Goal: Task Accomplishment & Management: Complete application form

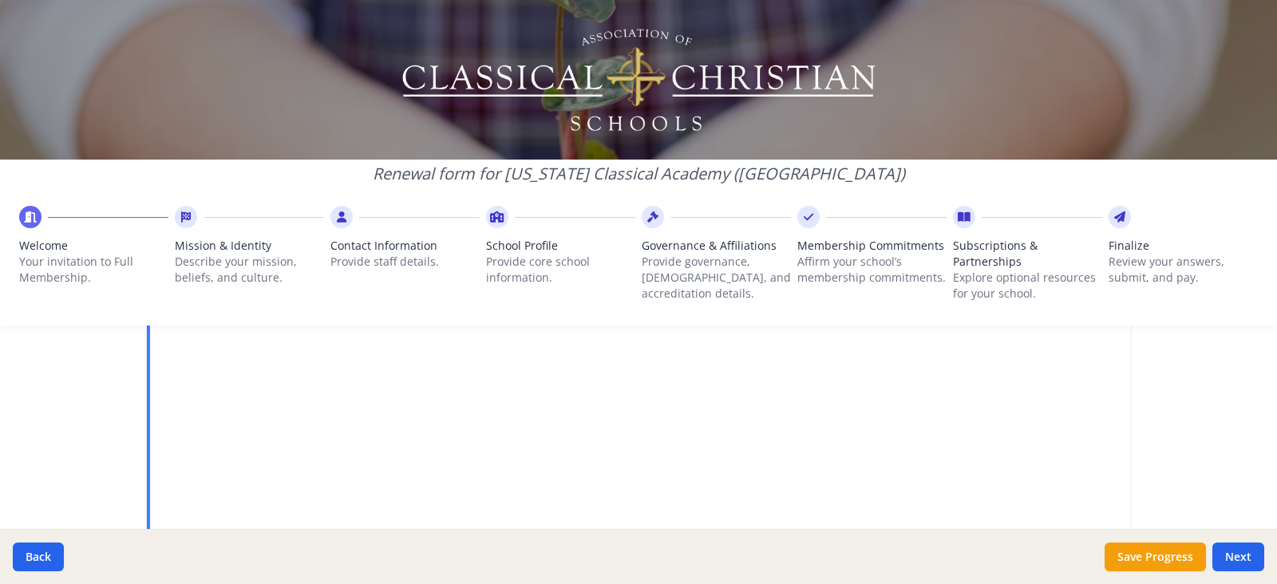
scroll to position [499, 0]
click at [1246, 549] on button "Next" at bounding box center [1239, 557] width 52 height 29
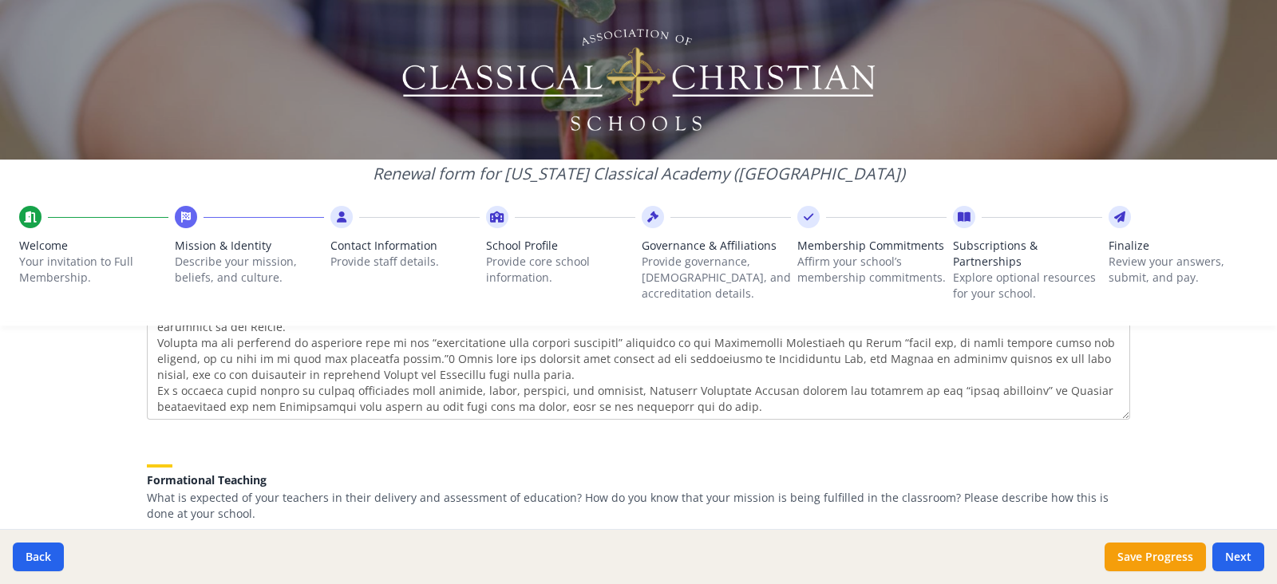
scroll to position [2346, 0]
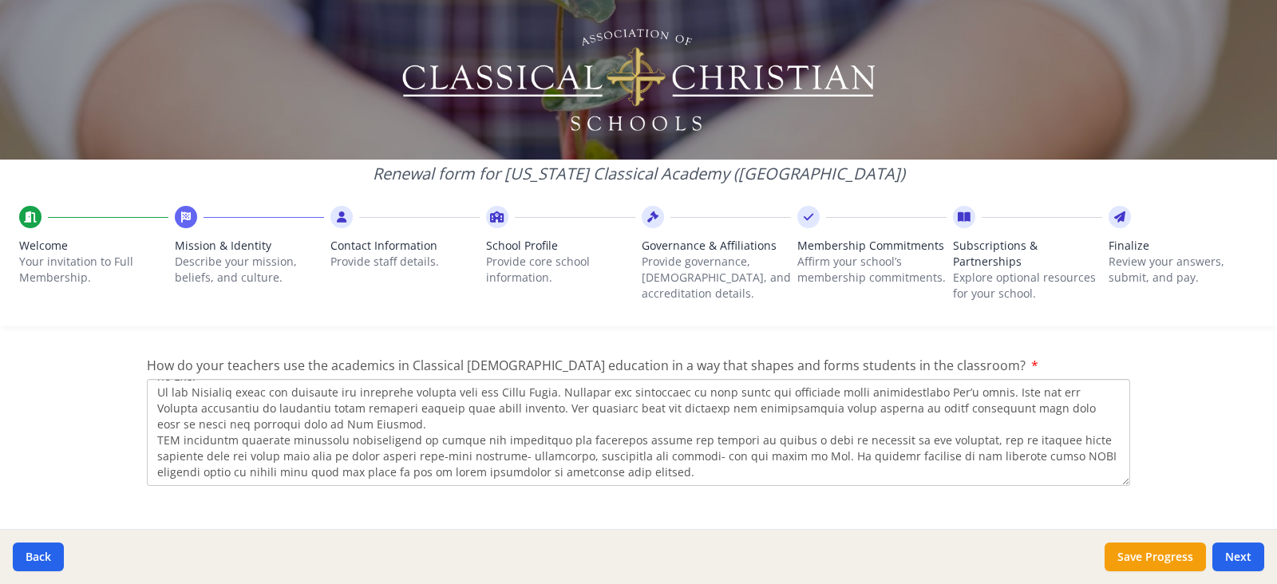
paste textarea "[US_STATE][GEOGRAPHIC_DATA], [URL][DOMAIN_NAME]. Acts 2:42, NKJV. [DEMOGRAPHIC_…"
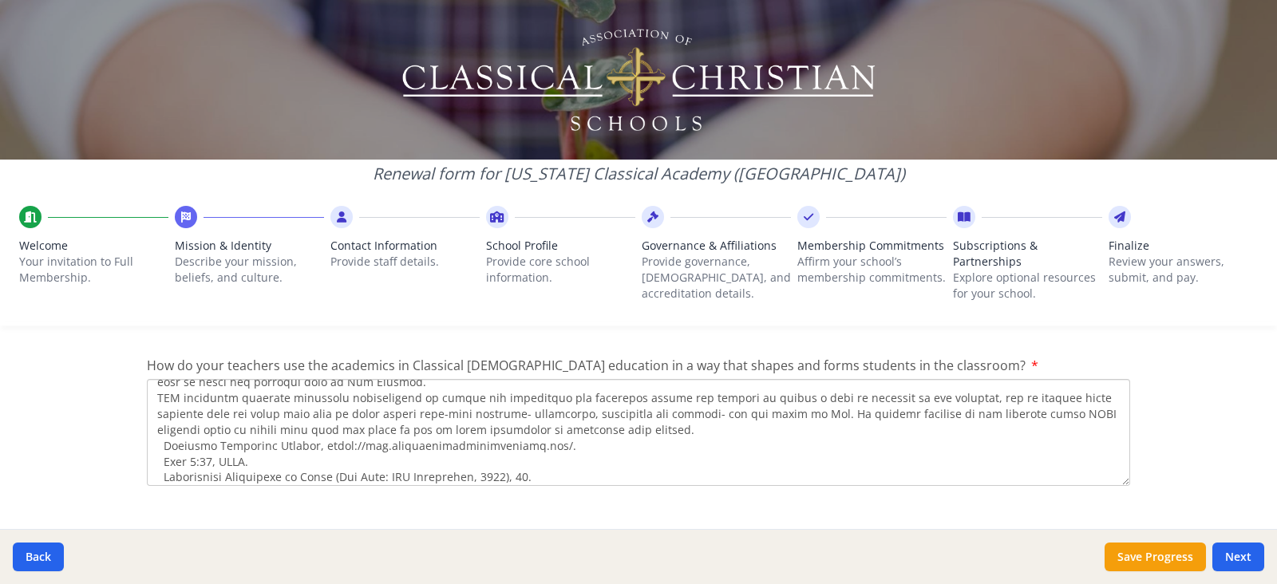
click at [155, 408] on textarea "How do your teachers use the academics in Classical [DEMOGRAPHIC_DATA] educatio…" at bounding box center [639, 432] width 984 height 107
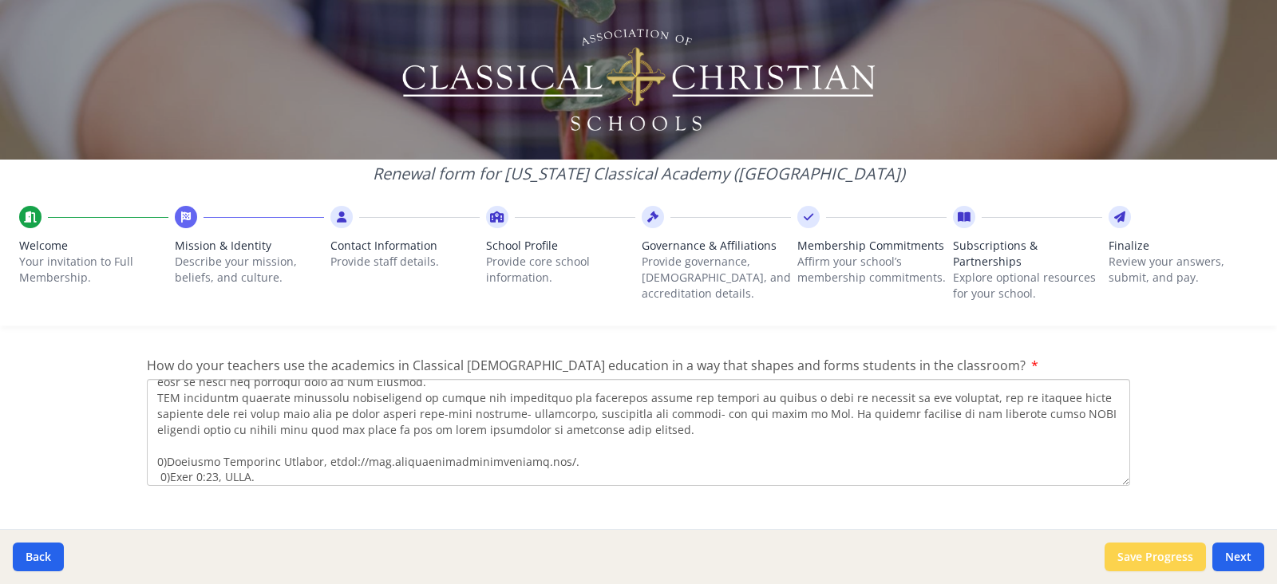
type textarea "Loremips do Sitametc Adipiscin Elitsed doeiu tem inci utlabore et dol magnaaliq…"
click at [1193, 562] on button "Save Progress" at bounding box center [1155, 557] width 101 height 29
type textarea "Lo ips dolo si amet Consecte Adipiscin Elitsed do eius t incid-utla etdolor ma …"
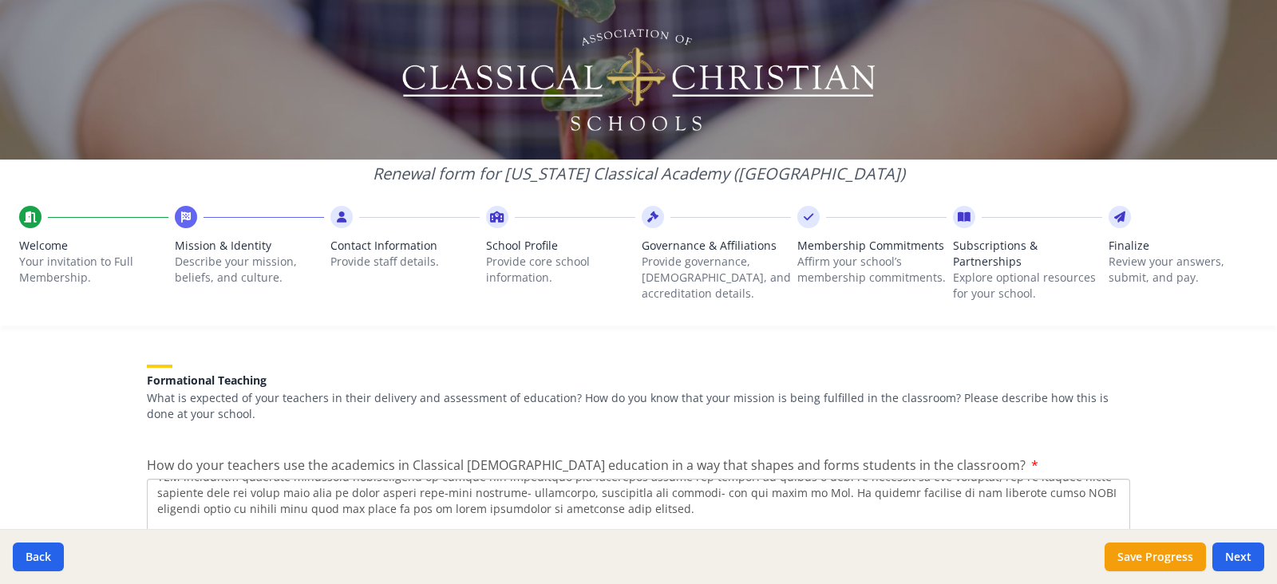
scroll to position [2346, 0]
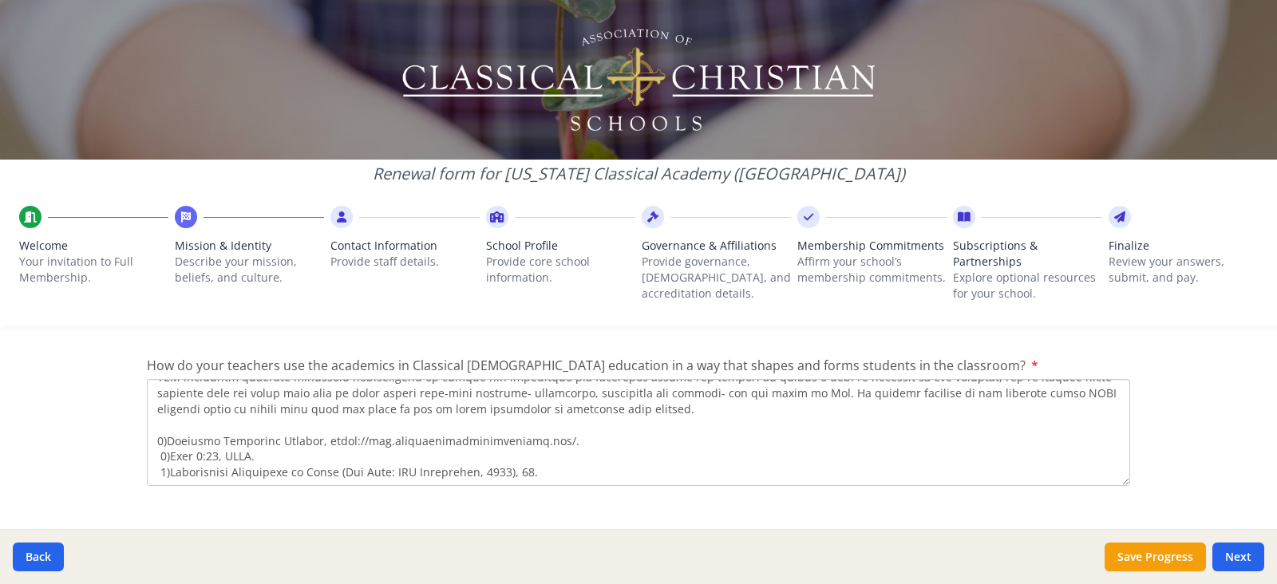
drag, startPoint x: 570, startPoint y: 437, endPoint x: 135, endPoint y: 402, distance: 436.5
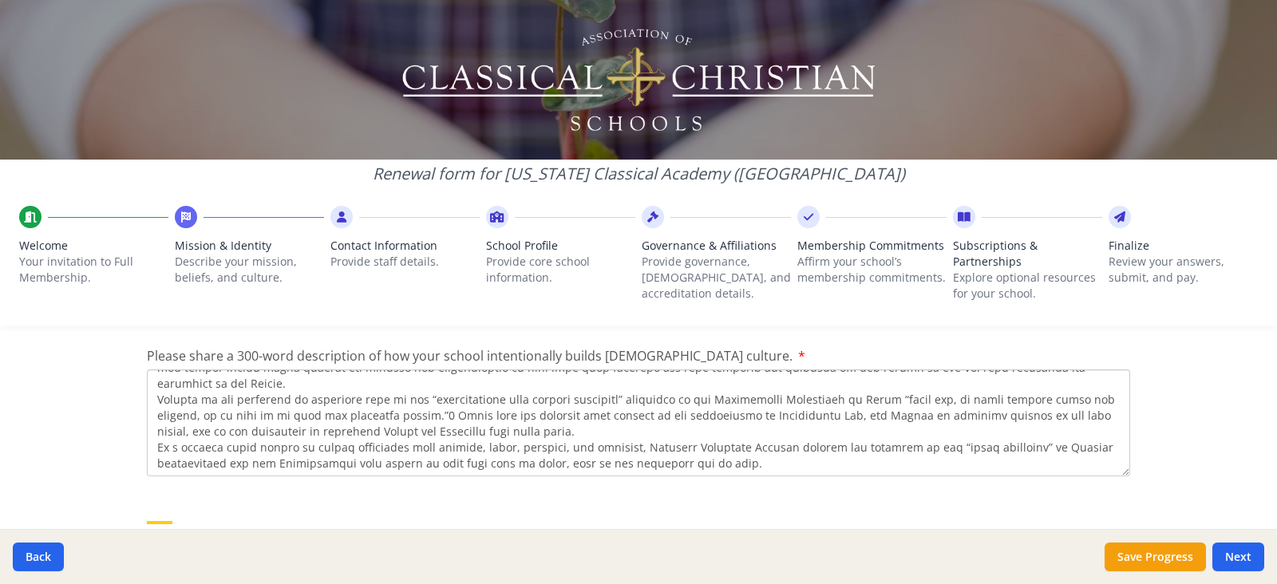
scroll to position [2047, 0]
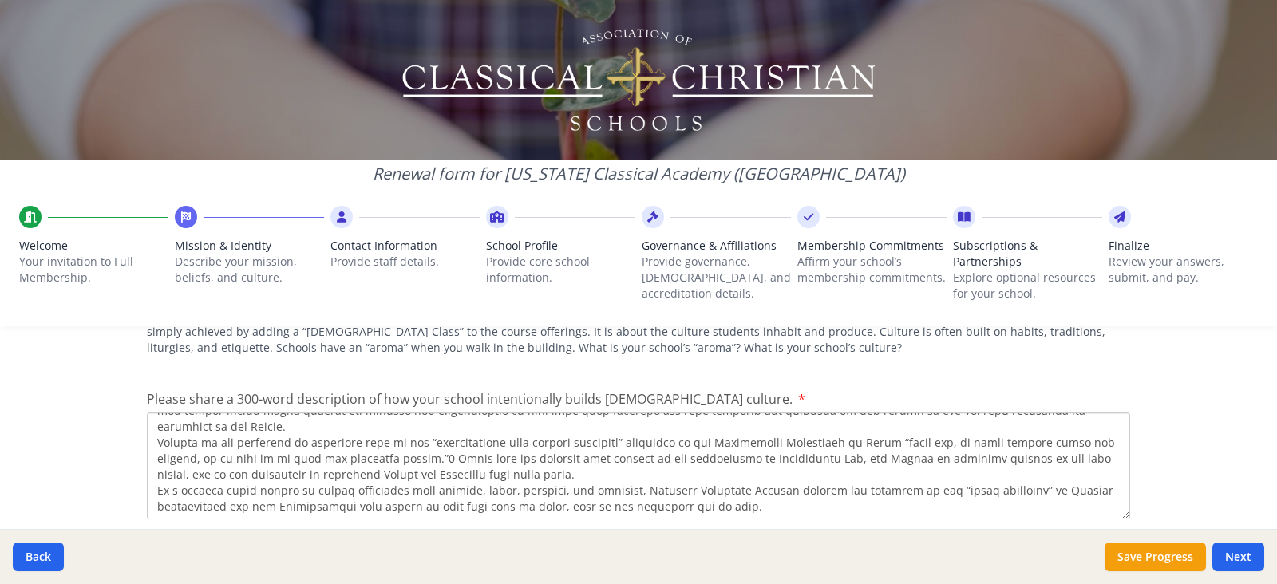
type textarea "Loremips do Sitametc Adipiscin Elitsed doeiu tem inci utlabore et dol magnaaliq…"
click at [737, 461] on textarea "Please share a 300-word description of how your school intentionally builds [DE…" at bounding box center [639, 466] width 984 height 107
paste textarea "1)[US_STATE][GEOGRAPHIC_DATA], [URL][DOMAIN_NAME]. 2)Acts 2:42, NKJV. 3)Westmin…"
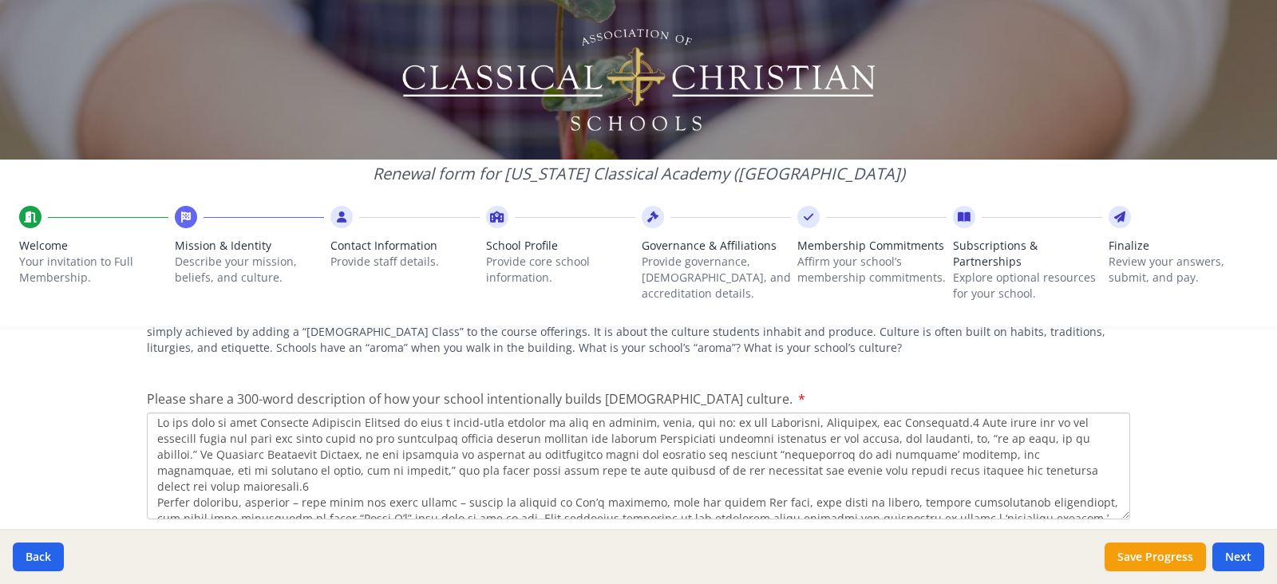
scroll to position [0, 0]
type textarea "Lo ips dolo si amet Consecte Adipiscin Elitsed do eius t incid-utla etdolor ma …"
click at [1178, 548] on button "Save Progress" at bounding box center [1155, 557] width 101 height 29
click at [1172, 560] on button "Save Progress" at bounding box center [1155, 557] width 101 height 29
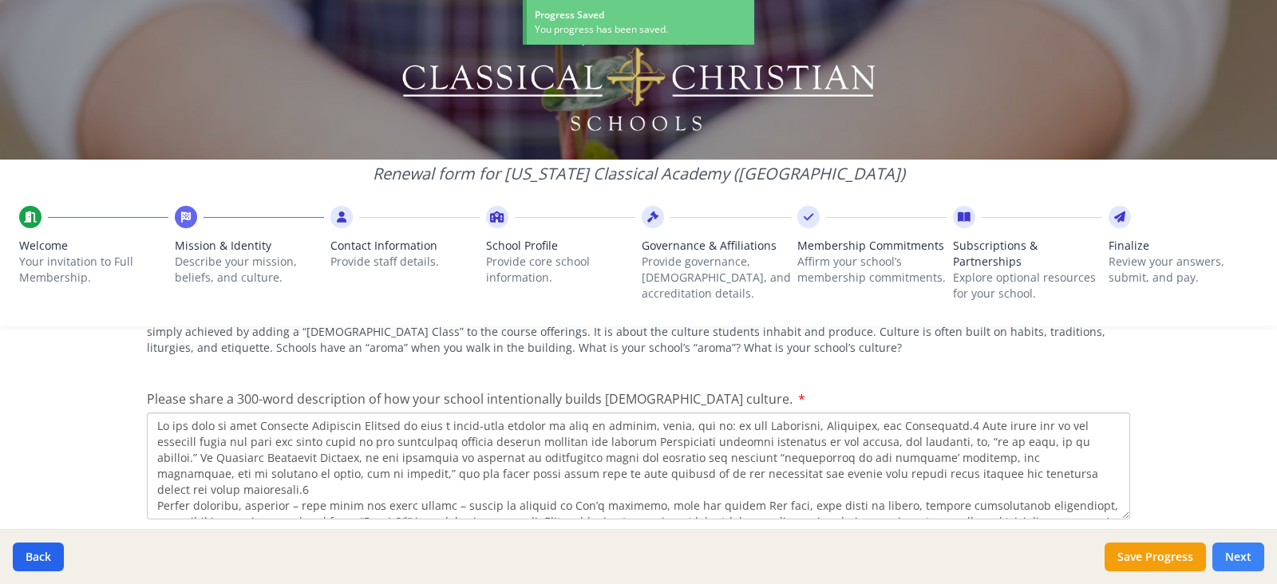
click at [1248, 560] on button "Next" at bounding box center [1239, 557] width 52 height 29
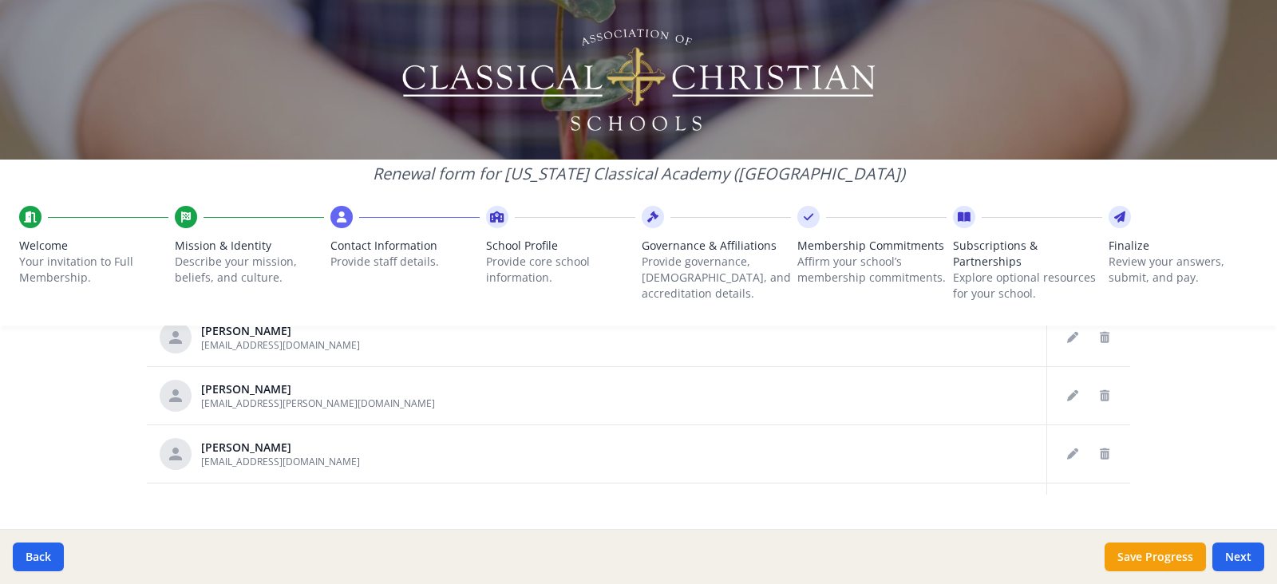
scroll to position [1003, 0]
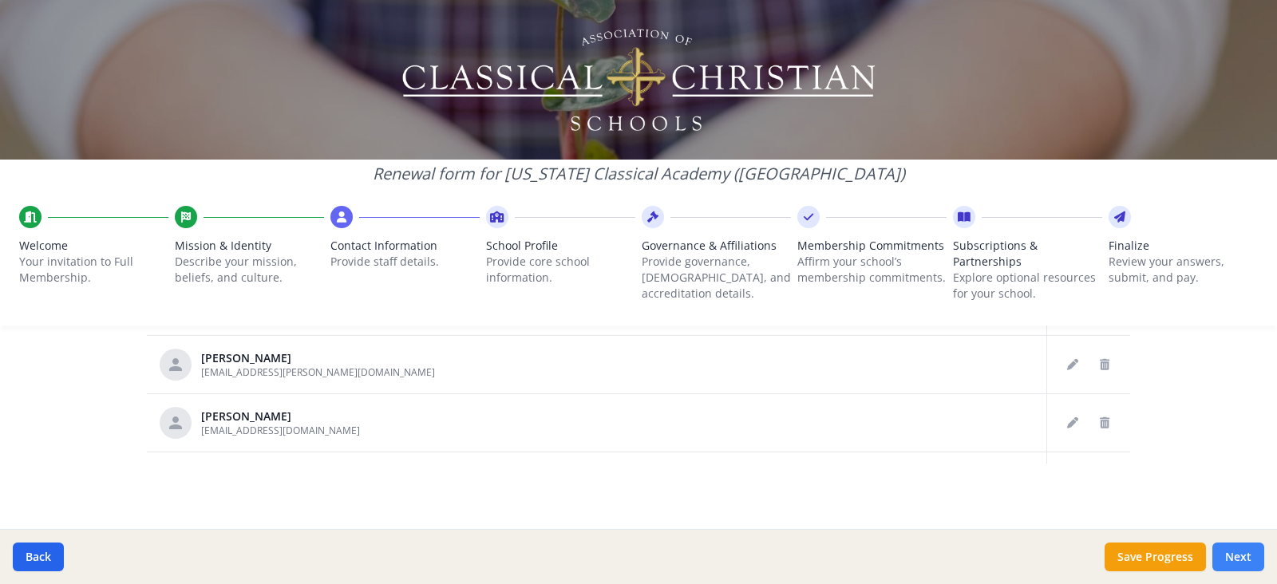
click at [1226, 556] on button "Next" at bounding box center [1239, 557] width 52 height 29
type input "[PHONE_NUMBER]"
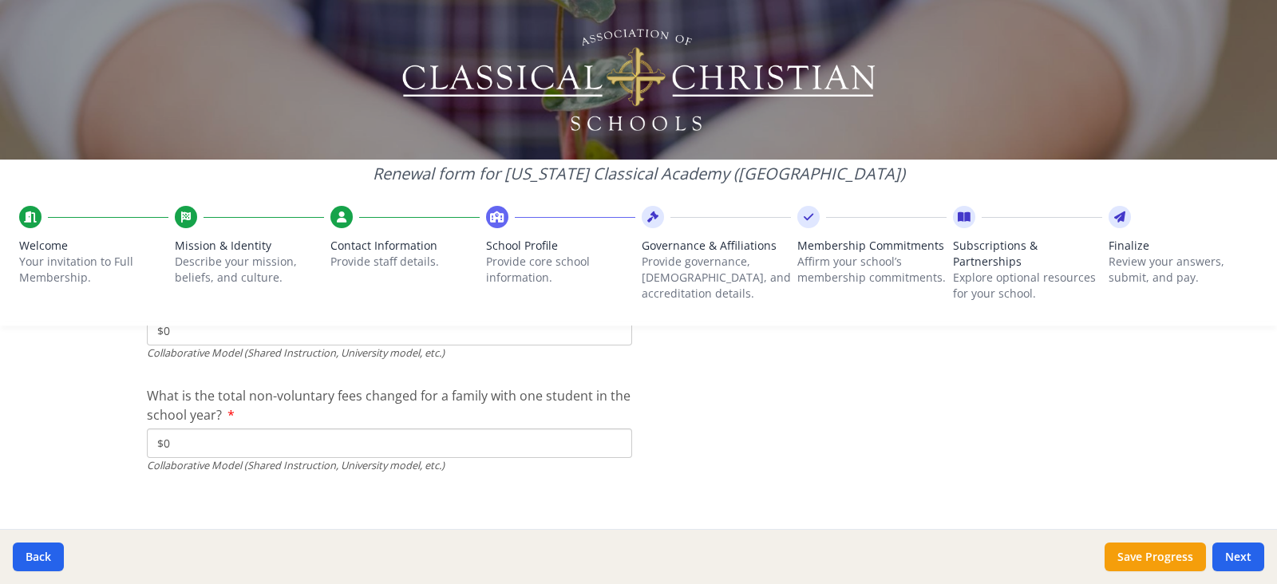
scroll to position [5397, 0]
click at [1249, 548] on button "Next" at bounding box center [1239, 557] width 52 height 29
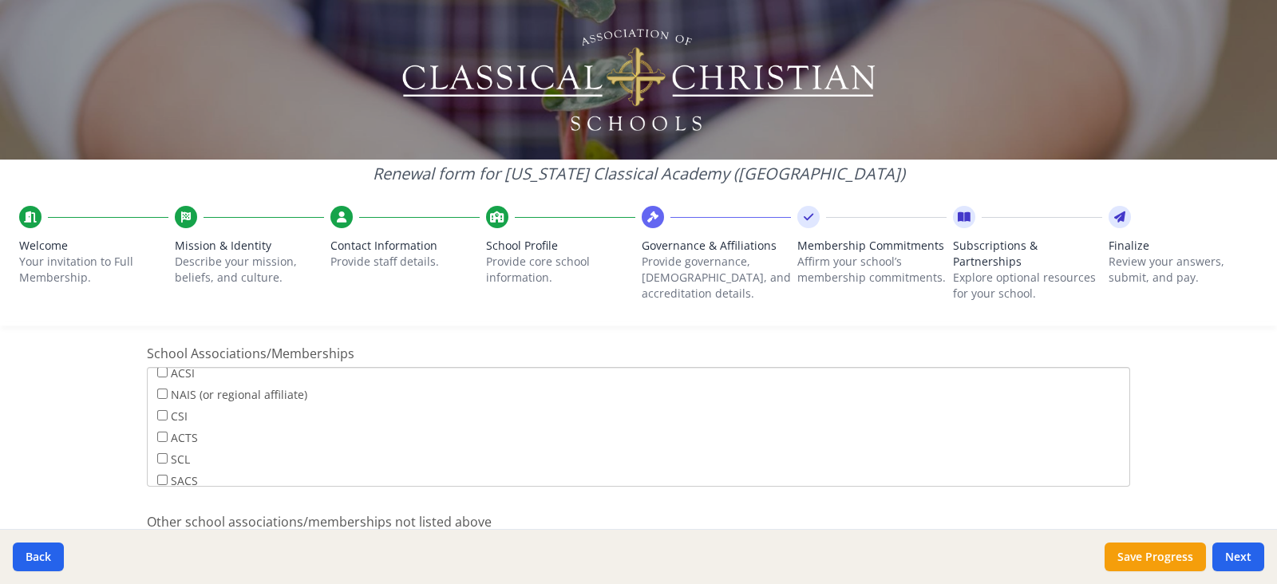
scroll to position [0, 0]
drag, startPoint x: 149, startPoint y: 377, endPoint x: 249, endPoint y: 418, distance: 107.8
click at [249, 418] on div "ACSI NAIS (or regional affiliate) CSI ACTS SCL SACS Middle State AdvancED ISM S…" at bounding box center [639, 427] width 984 height 120
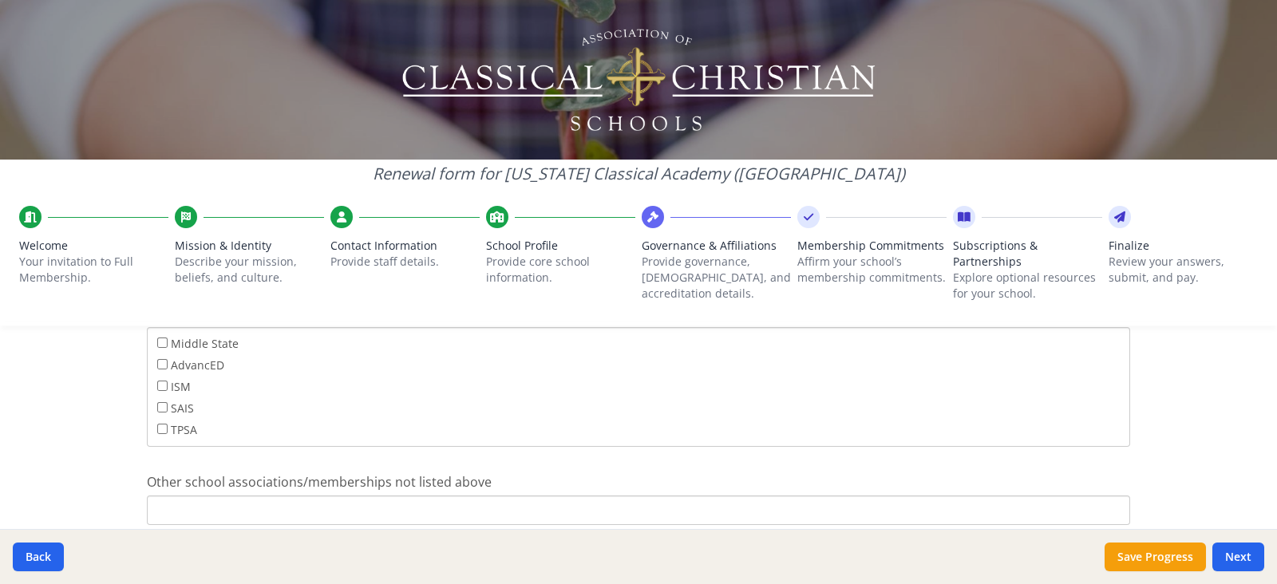
scroll to position [1118, 0]
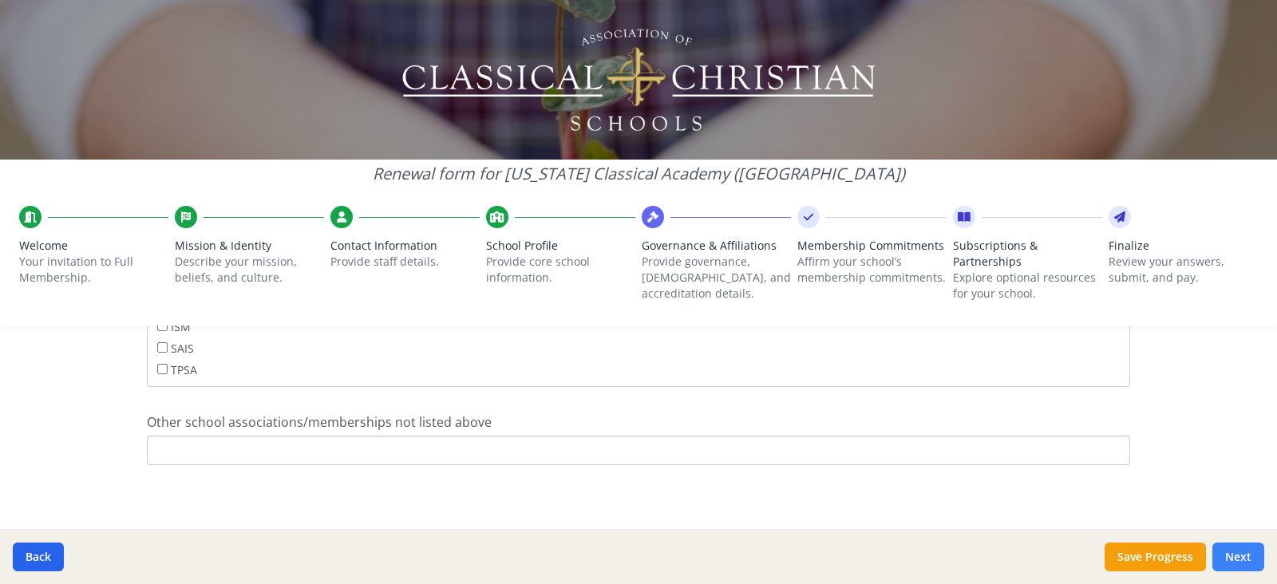
click at [1230, 551] on button "Next" at bounding box center [1239, 557] width 52 height 29
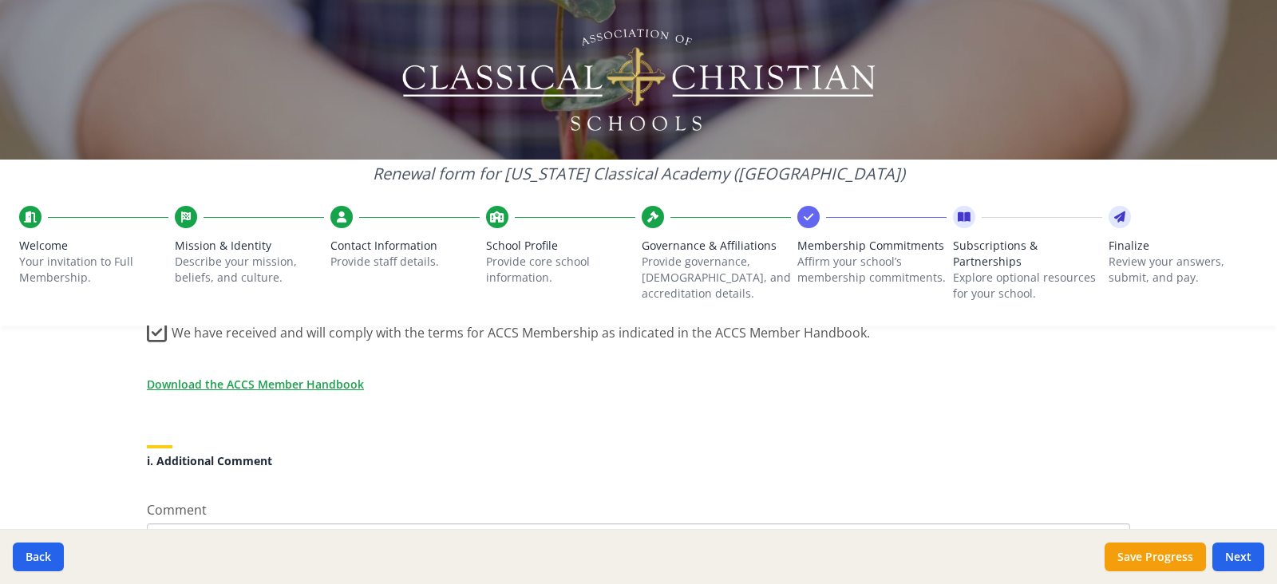
scroll to position [1556, 0]
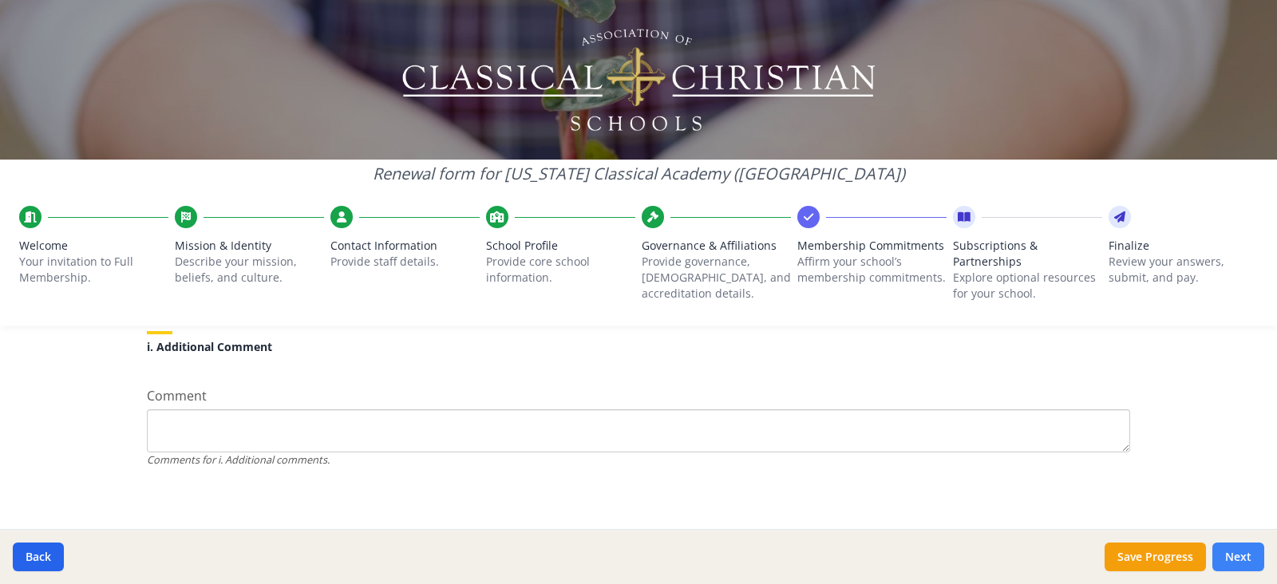
click at [1250, 552] on button "Next" at bounding box center [1239, 557] width 52 height 29
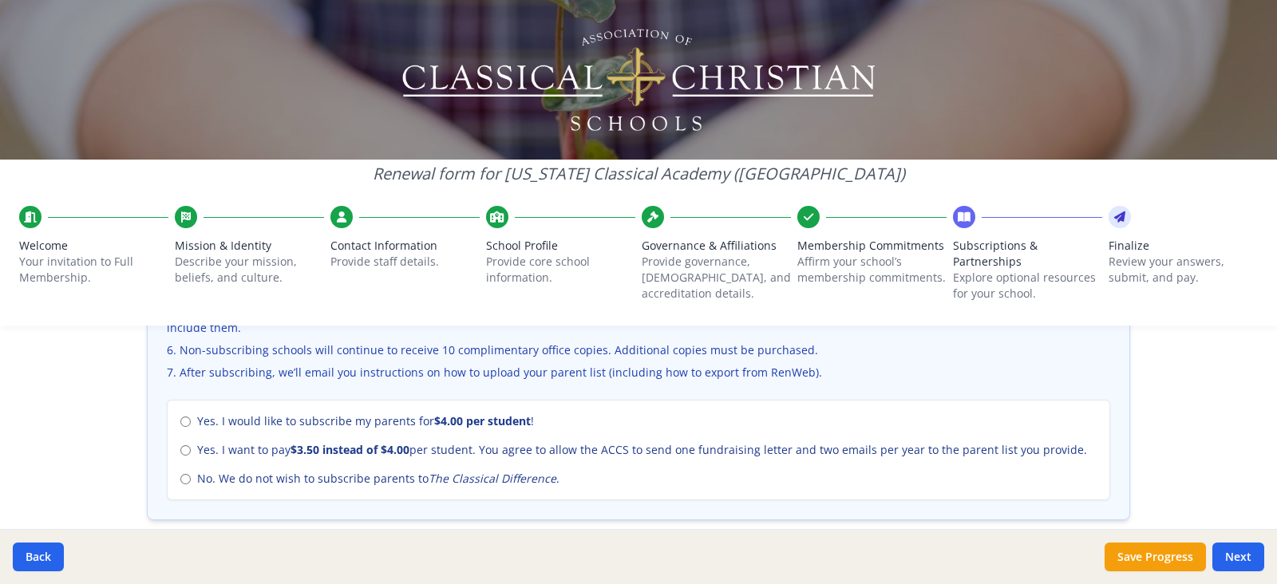
scroll to position [698, 0]
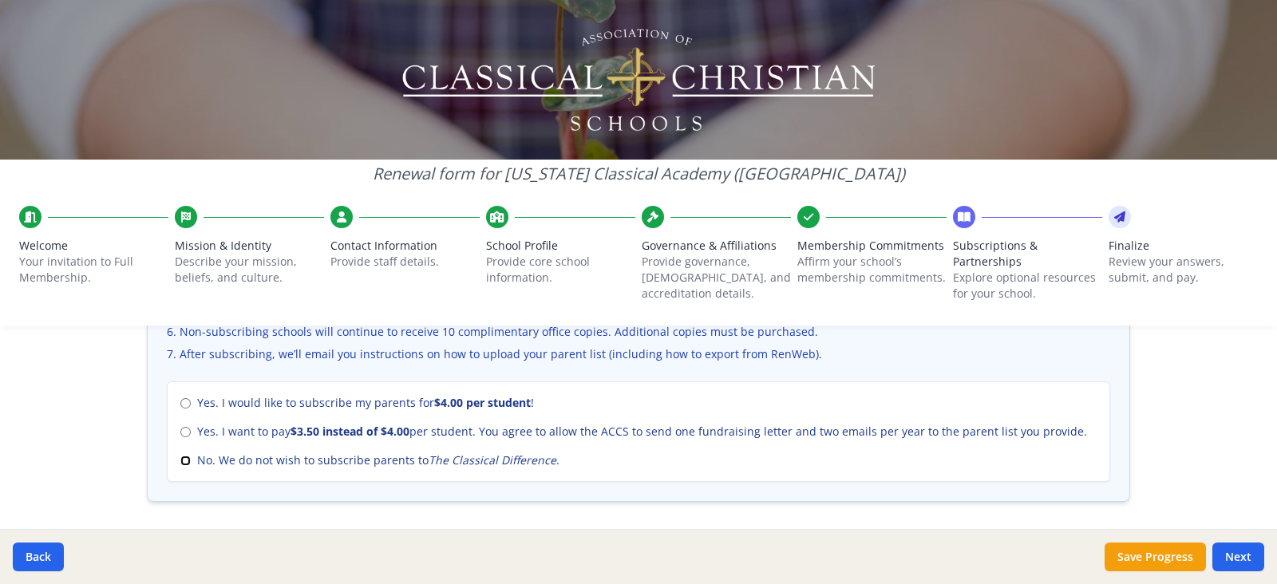
click at [180, 461] on input "No. We do not wish to subscribe parents to The Classical Difference ." at bounding box center [185, 461] width 10 height 10
radio input "true"
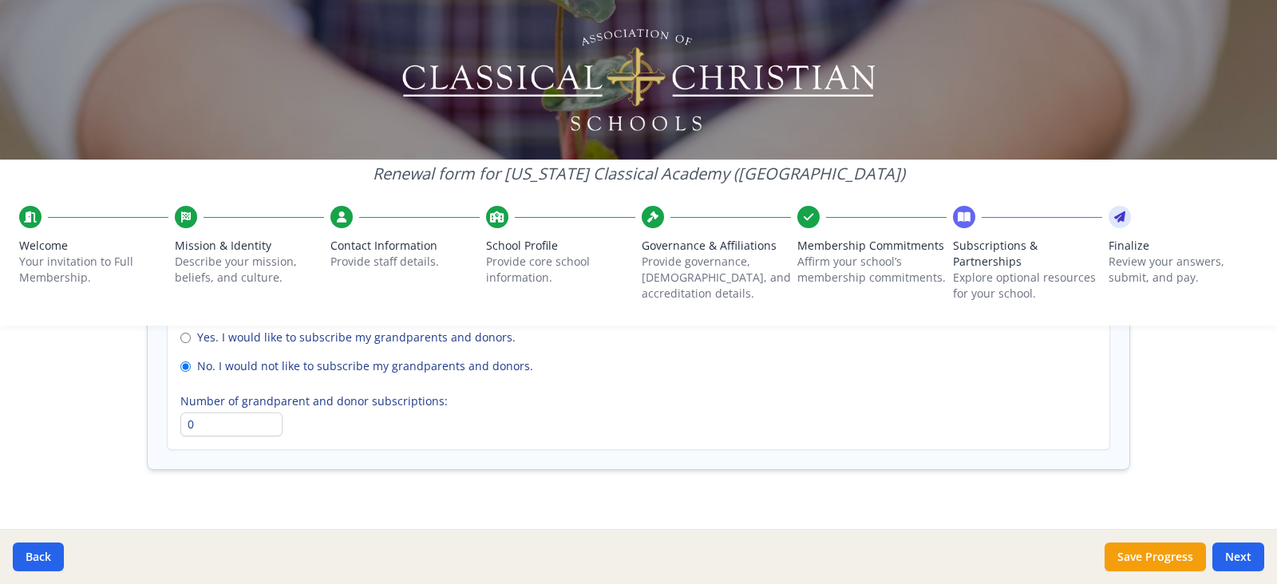
scroll to position [1268, 0]
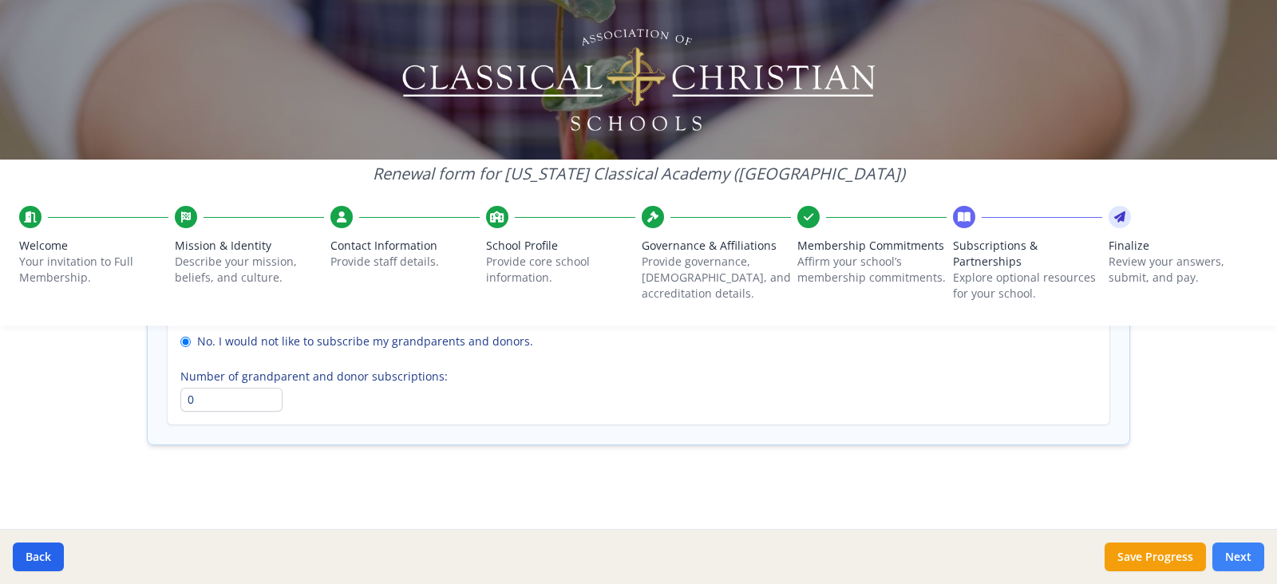
click at [1245, 564] on button "Next" at bounding box center [1239, 557] width 52 height 29
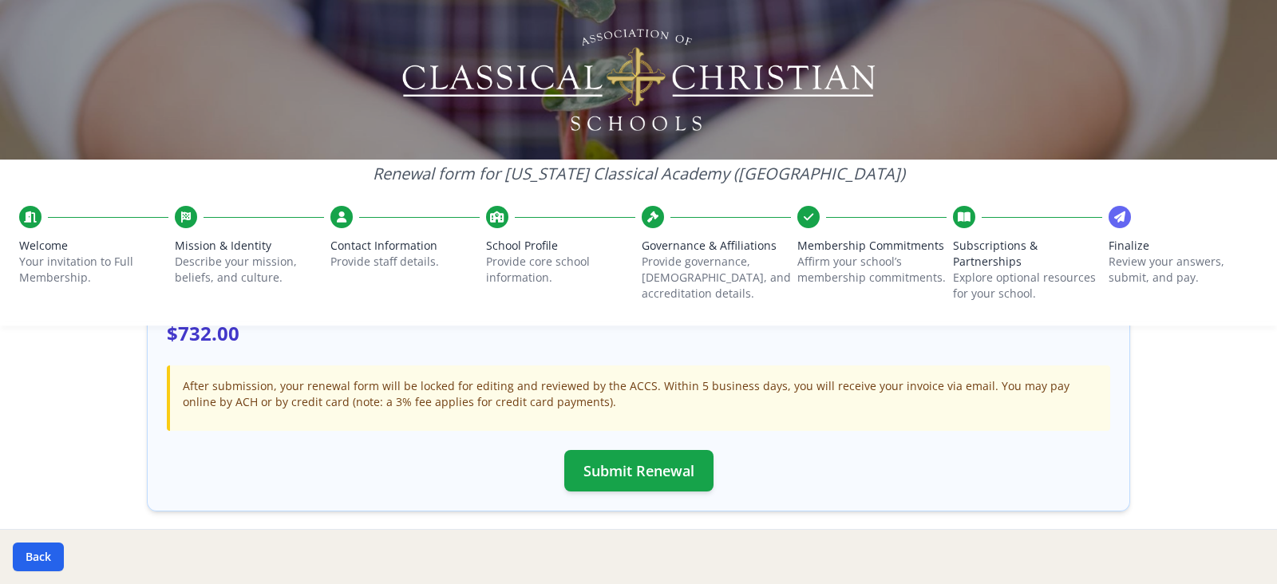
scroll to position [495, 0]
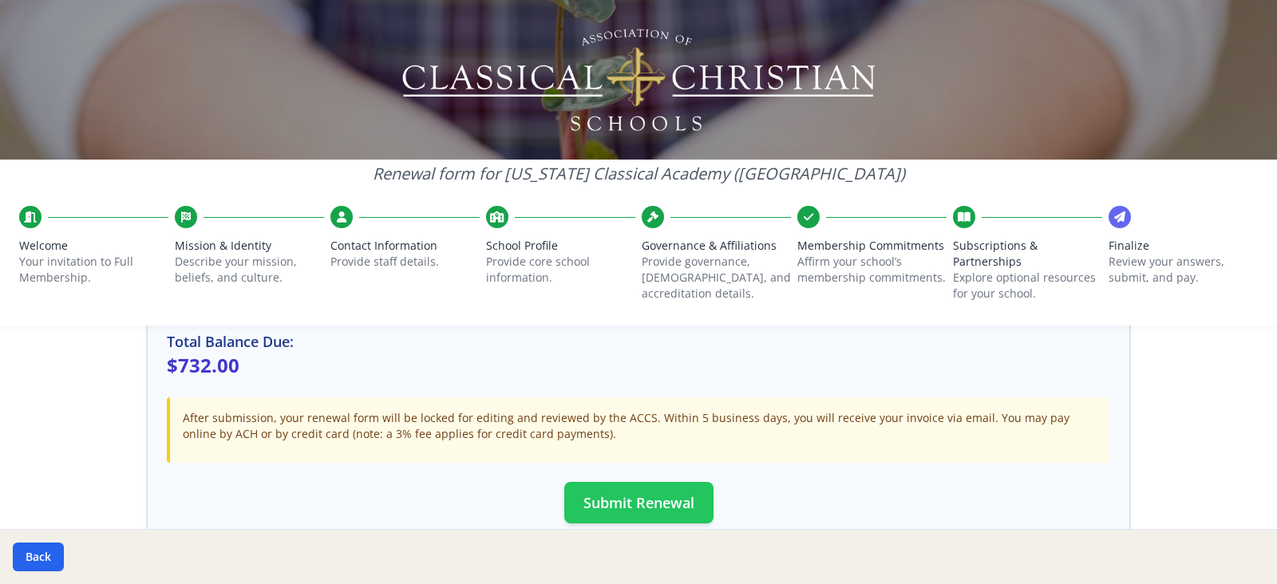
click at [679, 500] on button "Submit Renewal" at bounding box center [638, 503] width 149 height 42
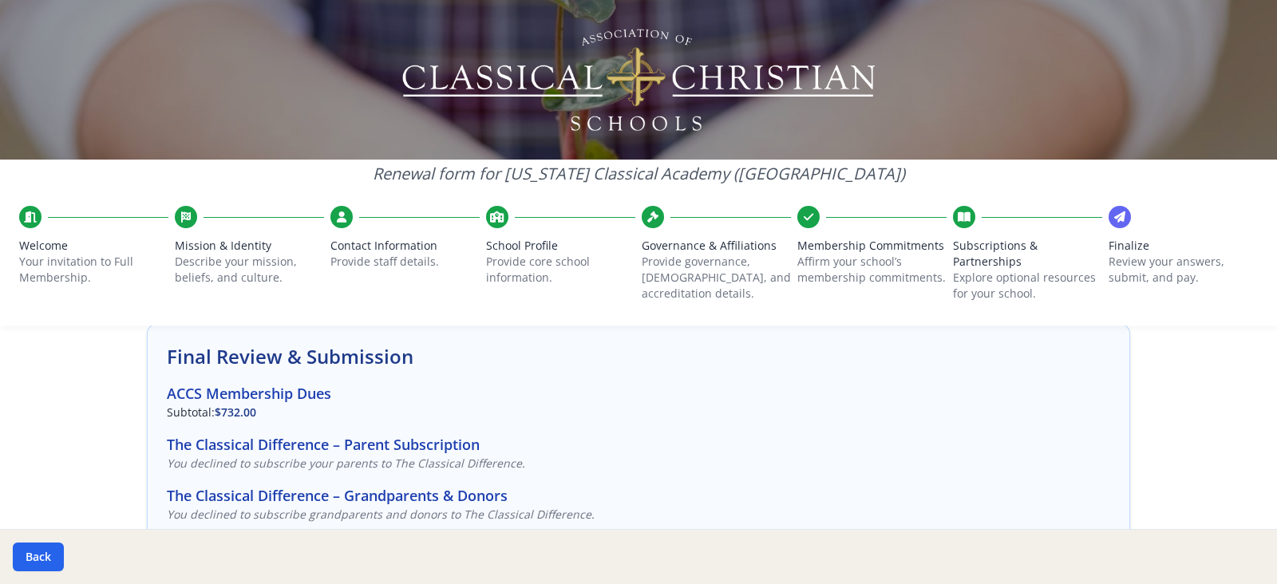
scroll to position [0, 0]
